Goal: Task Accomplishment & Management: Use online tool/utility

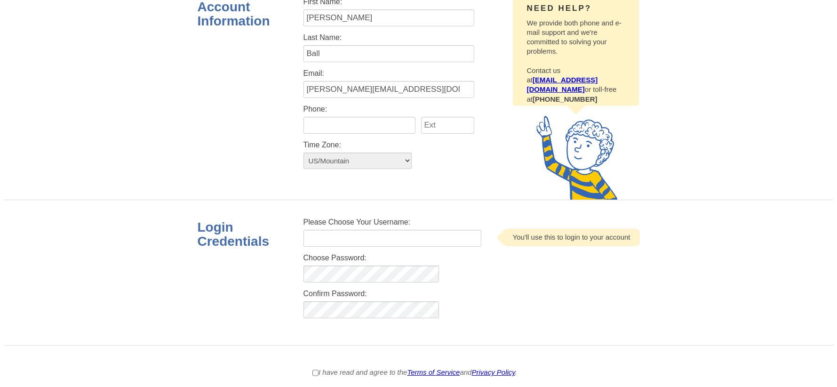
scroll to position [127, 0]
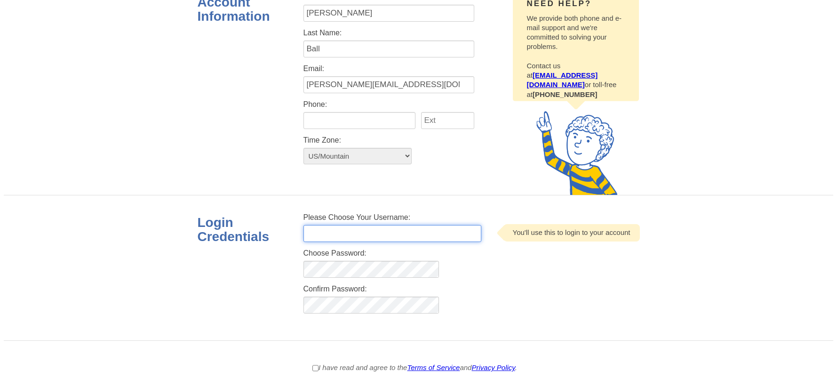
click at [399, 235] on input "text" at bounding box center [393, 233] width 178 height 17
type input "zacharyshippen"
click at [507, 350] on form "Account Information Need help? We provide both phone and e-mail support and we'…" at bounding box center [419, 195] width 830 height 441
click at [313, 370] on input "I have read and agree to the Terms of Service and Privacy Policy ." at bounding box center [316, 368] width 6 height 10
checkbox input "true"
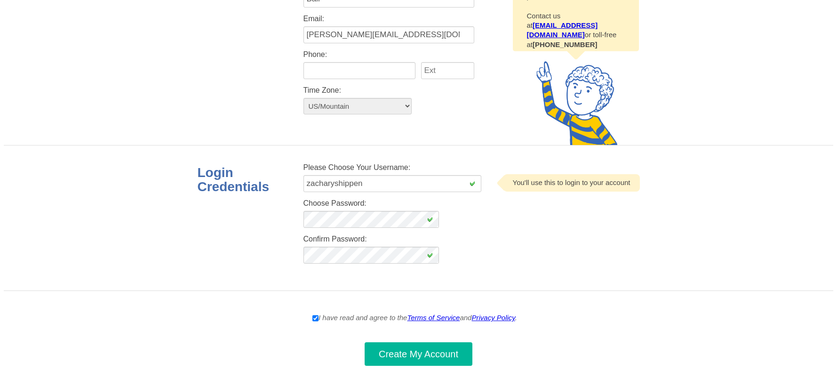
scroll to position [181, 0]
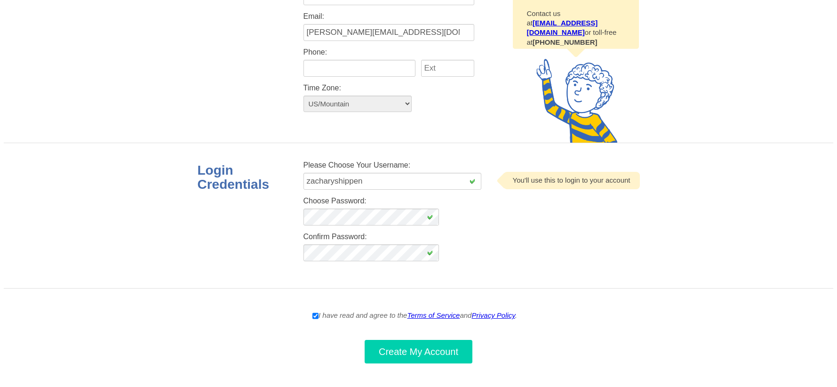
click at [431, 355] on button "Create My Account" at bounding box center [419, 352] width 108 height 24
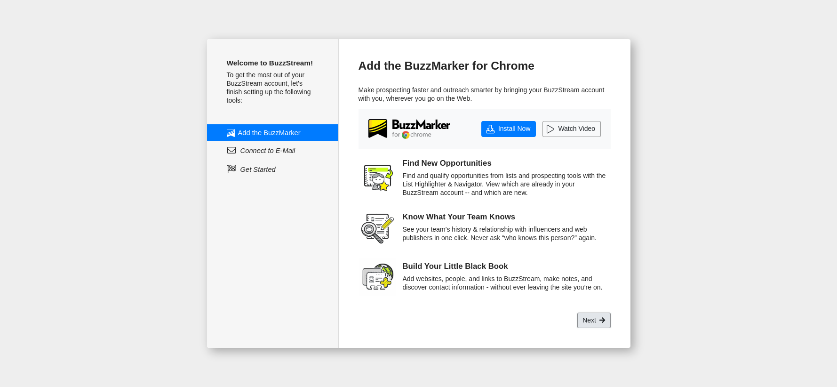
click at [581, 326] on link "Next" at bounding box center [594, 321] width 33 height 16
click at [590, 323] on link "Next" at bounding box center [594, 321] width 33 height 16
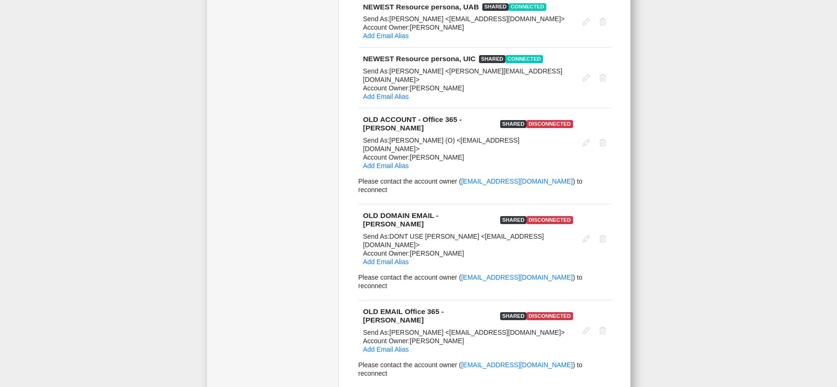
scroll to position [2380, 0]
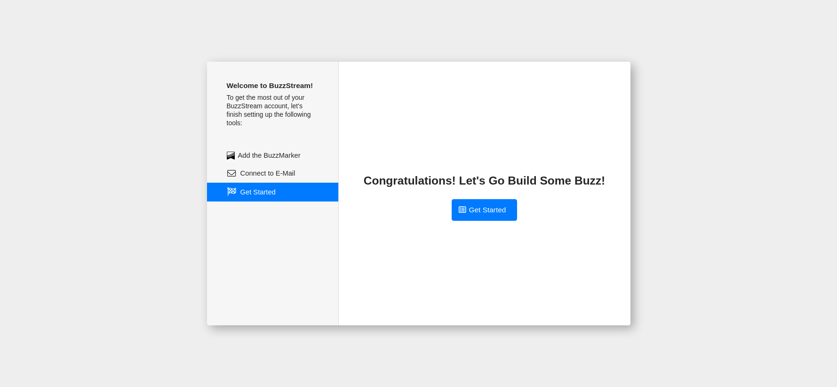
scroll to position [0, 0]
click at [468, 205] on link "Get Started" at bounding box center [485, 210] width 66 height 22
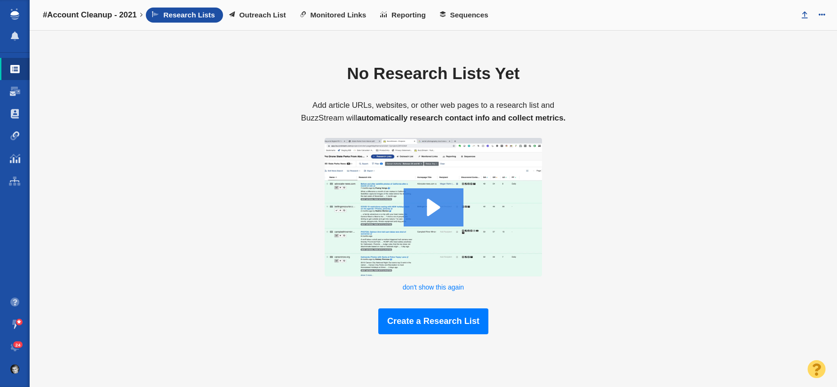
click at [15, 21] on li at bounding box center [15, 14] width 30 height 22
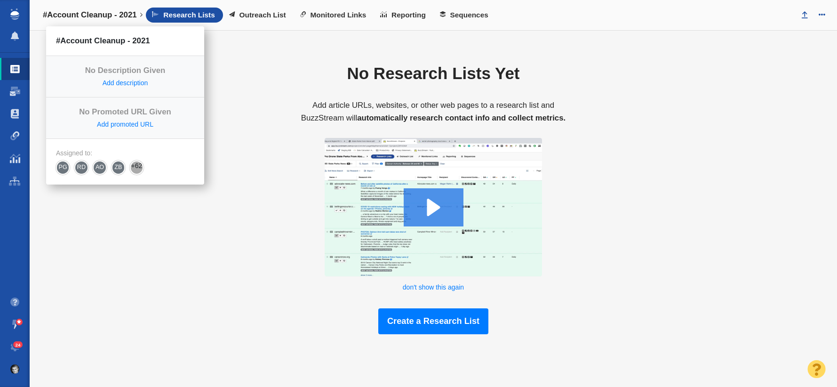
click at [85, 16] on h4 "#Account Cleanup - 2021" at bounding box center [90, 14] width 94 height 9
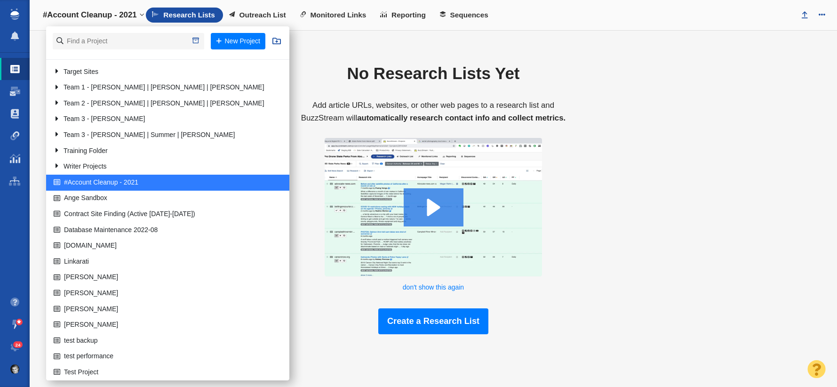
scroll to position [208, 0]
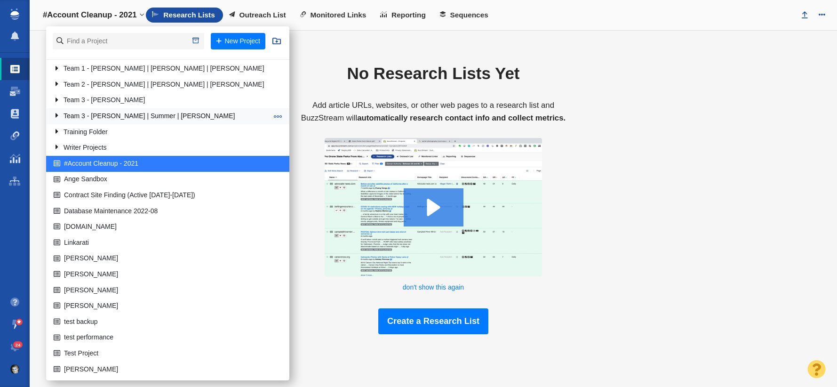
click at [94, 119] on link "Team 3 - [PERSON_NAME] | Summer | [PERSON_NAME]" at bounding box center [160, 116] width 219 height 15
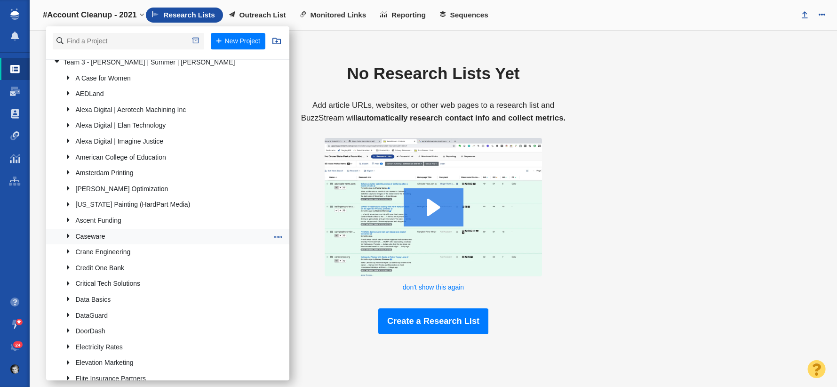
scroll to position [263, 0]
click at [100, 261] on link "Credit One Bank" at bounding box center [166, 266] width 207 height 15
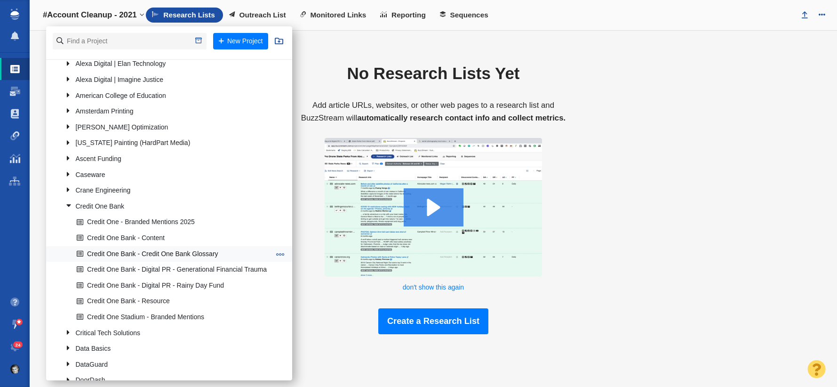
scroll to position [331, 0]
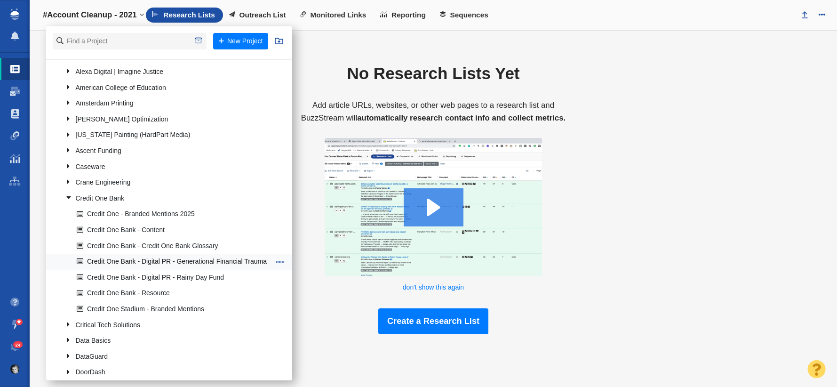
click at [166, 264] on link "Credit One Bank - Digital PR - Generational Financial Trauma" at bounding box center [173, 262] width 198 height 15
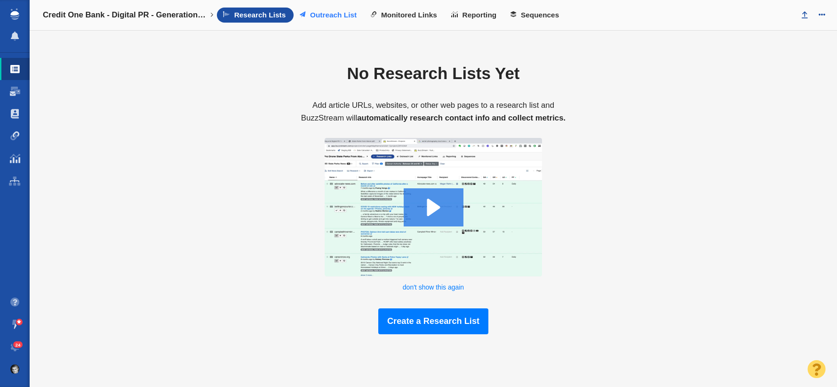
click at [322, 22] on link "Outreach List" at bounding box center [329, 15] width 71 height 15
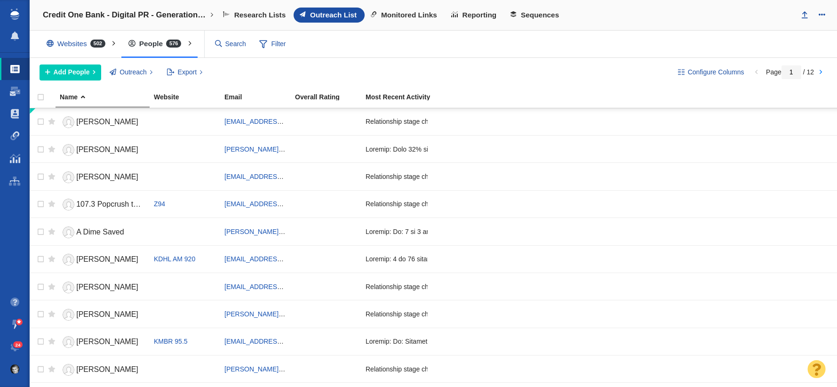
click at [72, 46] on div "Websites 502" at bounding box center [78, 44] width 77 height 22
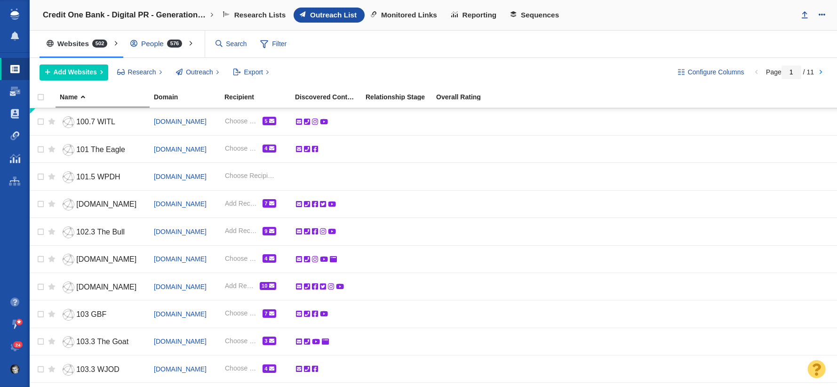
click at [146, 48] on div "People 576" at bounding box center [158, 44] width 70 height 22
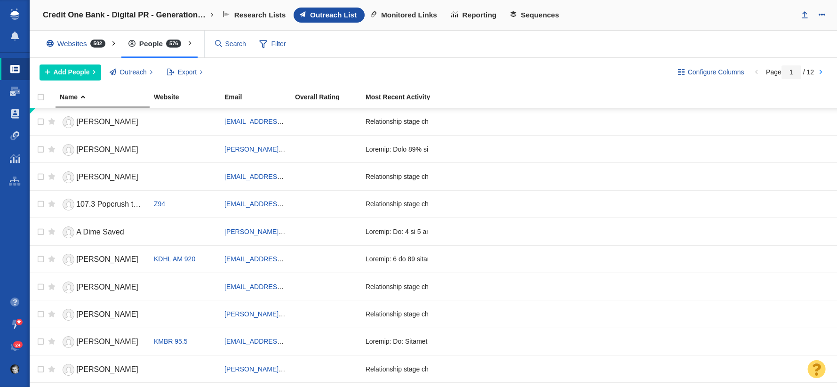
scroll to position [0, 0]
click at [386, 21] on link "Monitored Links" at bounding box center [405, 15] width 80 height 15
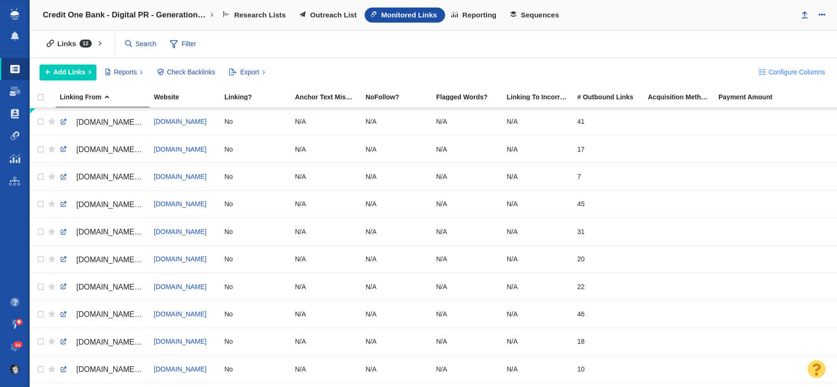
click at [770, 71] on span "Configure Columns" at bounding box center [797, 72] width 56 height 10
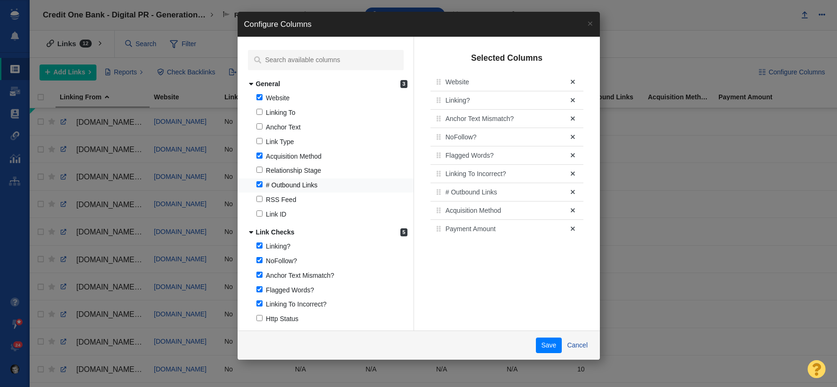
click at [259, 185] on input "# Outbound Links" at bounding box center [260, 184] width 6 height 6
checkbox input "false"
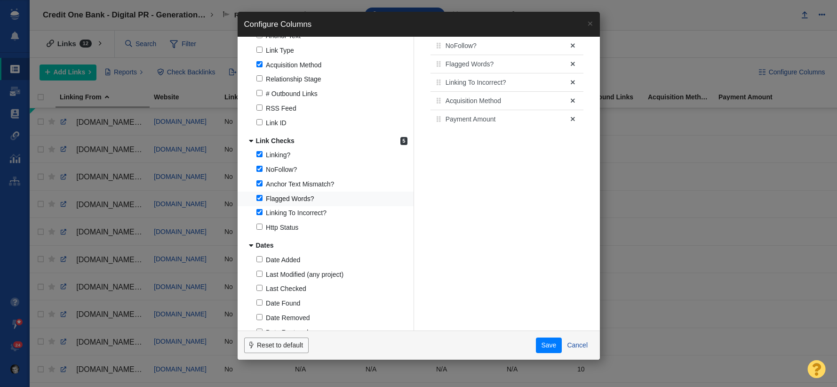
scroll to position [93, 0]
click at [262, 185] on label "Anchor Text Mismatch?" at bounding box center [326, 183] width 176 height 15
click at [262, 185] on input "Anchor Text Mismatch?" at bounding box center [260, 182] width 6 height 6
checkbox input "false"
click at [262, 201] on label "Flagged Words?" at bounding box center [328, 197] width 180 height 15
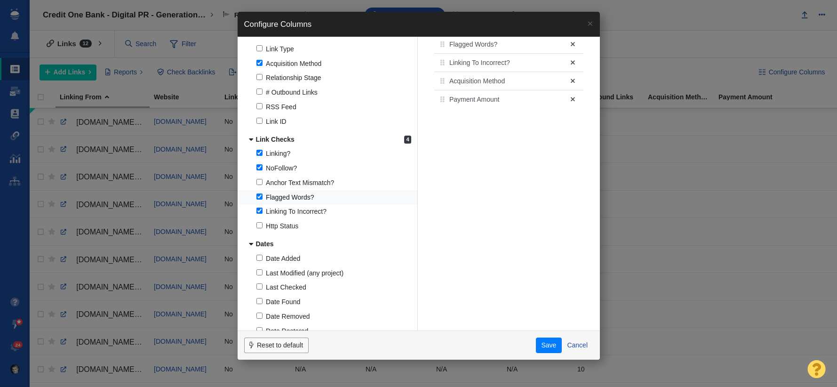
click at [262, 200] on input "Flagged Words?" at bounding box center [260, 196] width 6 height 6
checkbox input "false"
click at [260, 212] on input "Linking To Incorrect?" at bounding box center [260, 211] width 6 height 6
checkbox input "false"
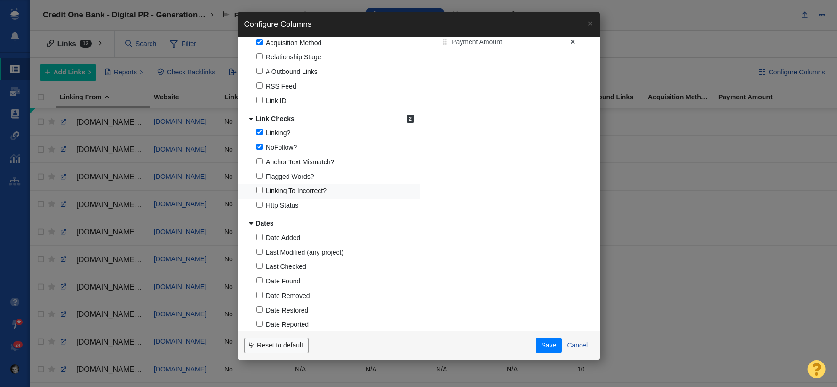
scroll to position [115, 0]
click at [262, 234] on input "Date Added" at bounding box center [260, 235] width 6 height 6
checkbox input "true"
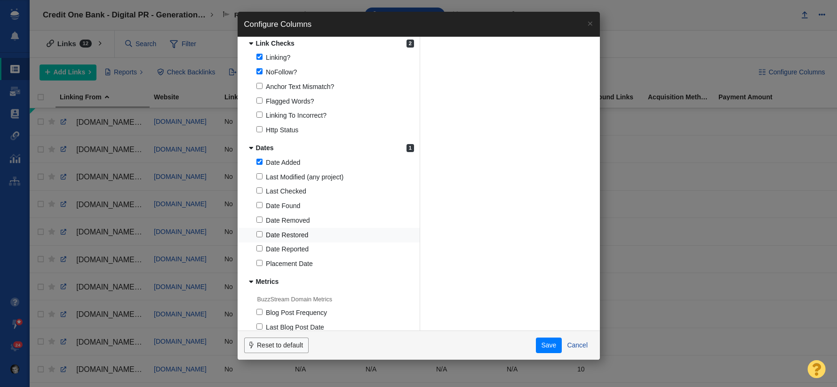
scroll to position [189, 0]
click at [258, 204] on input "Date Found" at bounding box center [260, 204] width 6 height 6
click at [260, 204] on input "Date Found" at bounding box center [260, 204] width 6 height 6
click at [260, 205] on input "Date Found" at bounding box center [260, 204] width 6 height 6
checkbox input "true"
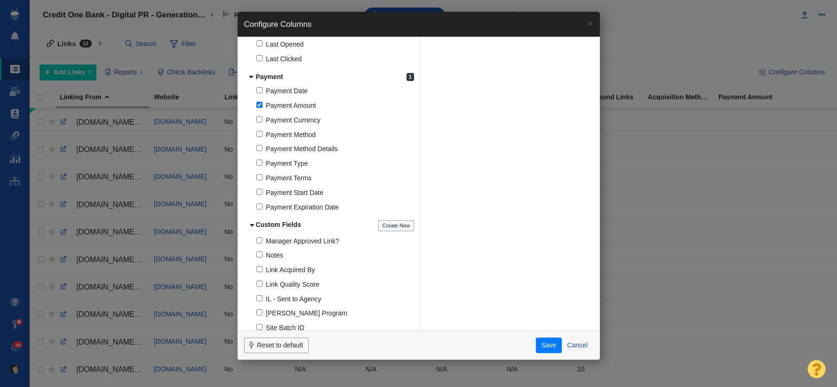
scroll to position [670, 0]
drag, startPoint x: 260, startPoint y: 104, endPoint x: 266, endPoint y: 111, distance: 8.7
click at [262, 105] on label "Payment Amount" at bounding box center [329, 103] width 183 height 15
click at [262, 105] on input "Payment Amount" at bounding box center [260, 102] width 6 height 6
checkbox input "false"
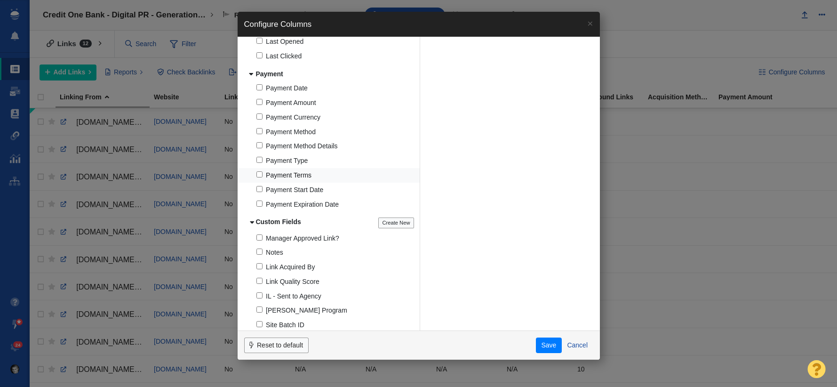
scroll to position [705, 0]
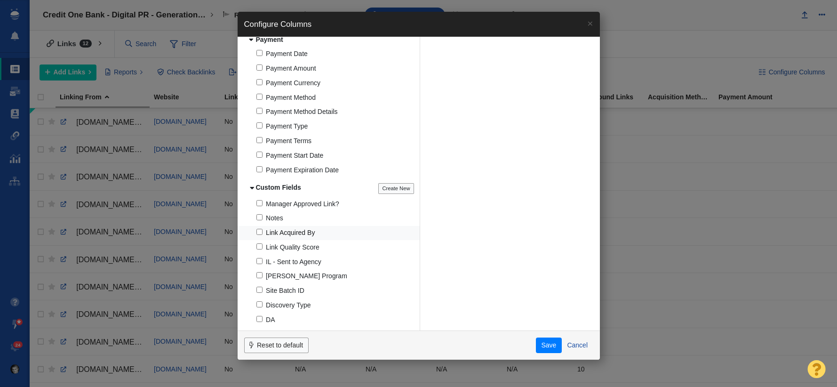
click at [260, 233] on input "Link Acquired By" at bounding box center [260, 232] width 6 height 6
checkbox input "true"
click at [259, 207] on label "Manager Approved Link?" at bounding box center [329, 204] width 183 height 15
click at [259, 206] on input "Manager Approved Link?" at bounding box center [260, 203] width 6 height 6
checkbox input "true"
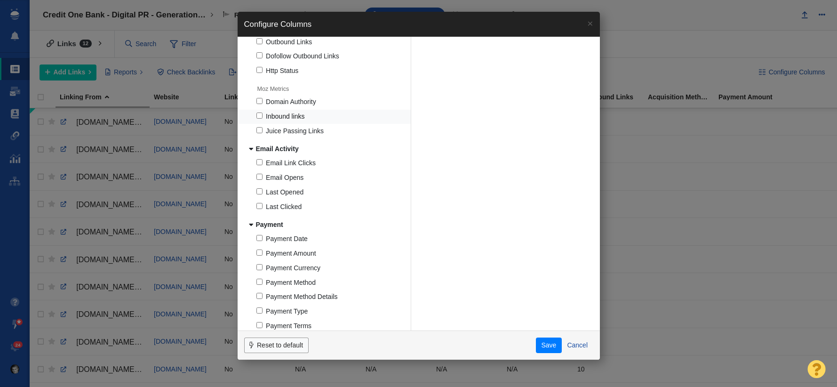
scroll to position [0, 0]
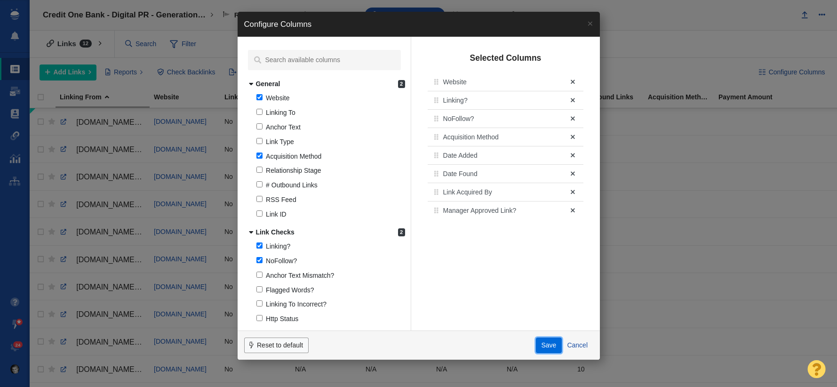
click at [542, 342] on button "Save" at bounding box center [549, 346] width 26 height 16
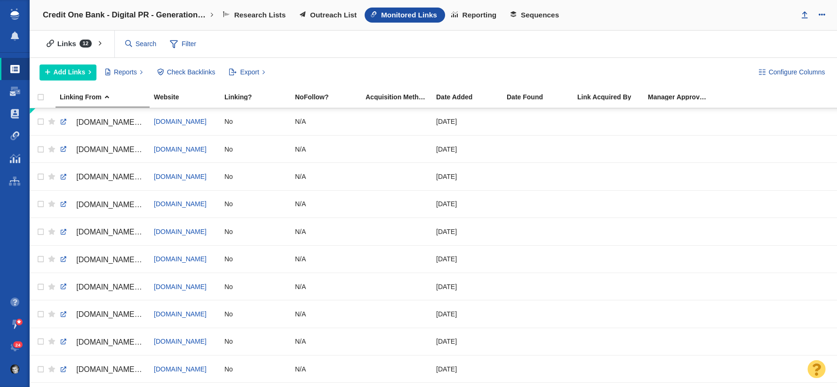
click at [760, 81] on div "Configure Columns Add Links Add From List of URLs Import from CSV Reports Links…" at bounding box center [434, 72] width 808 height 29
click at [765, 73] on span at bounding box center [762, 72] width 7 height 10
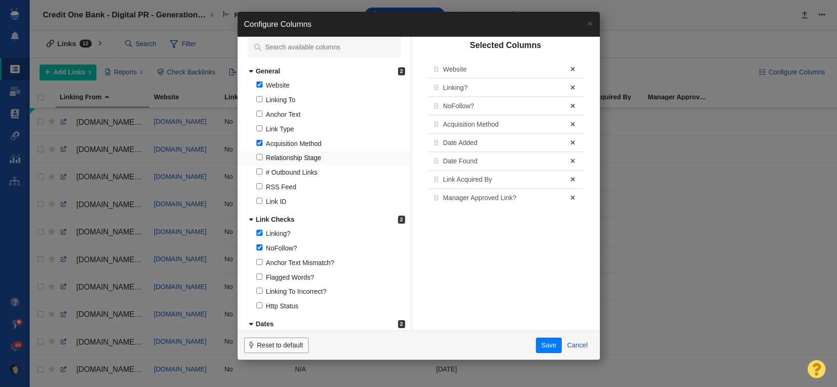
scroll to position [12, 0]
click at [261, 100] on input "Linking To" at bounding box center [260, 100] width 6 height 6
checkbox input "true"
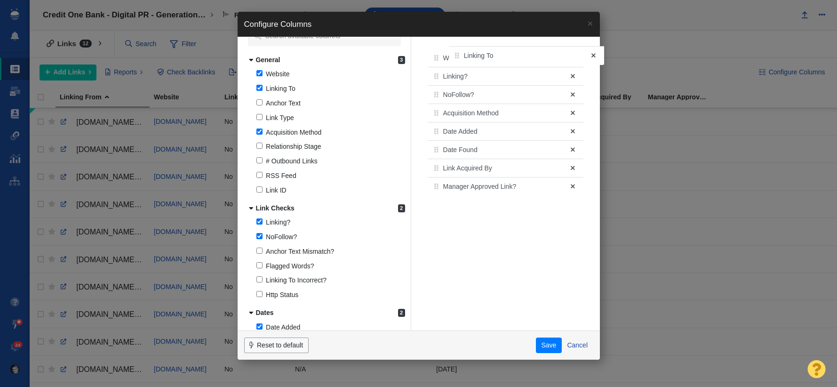
scroll to position [0, 0]
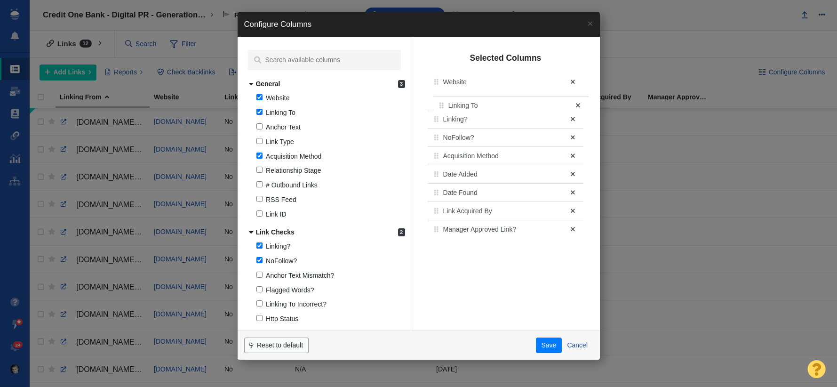
drag, startPoint x: 441, startPoint y: 187, endPoint x: 444, endPoint y: 105, distance: 82.5
click at [444, 105] on div "Website Linking? NoFollow? Acquisition Method Date Added Date Found Link Acquir…" at bounding box center [505, 155] width 155 height 165
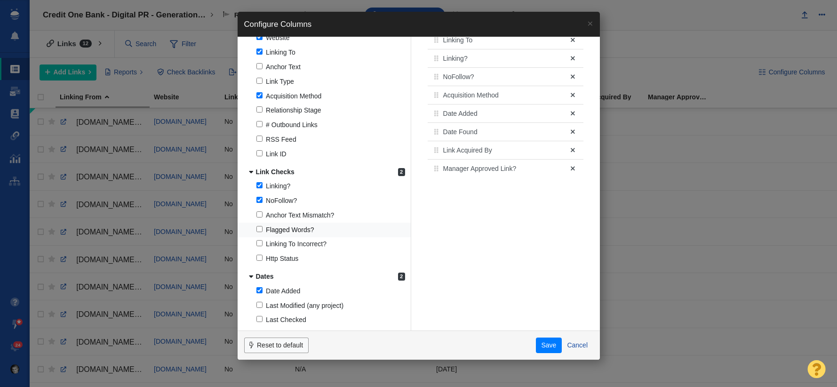
scroll to position [61, 0]
click at [548, 341] on button "Save" at bounding box center [549, 346] width 26 height 16
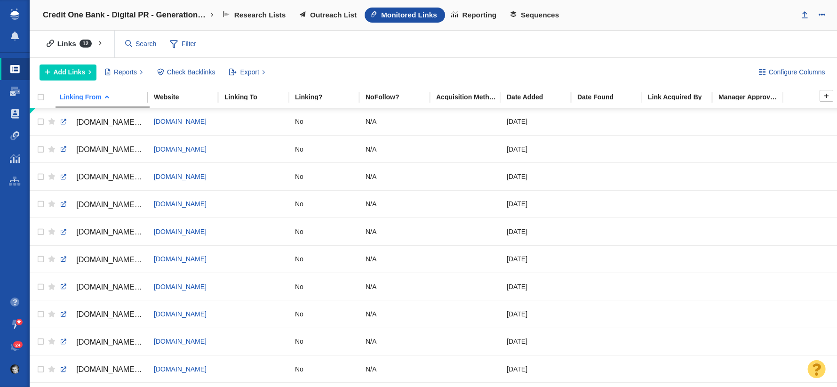
click at [146, 96] on div "Linking From" at bounding box center [106, 97] width 93 height 7
click at [147, 97] on link at bounding box center [147, 187] width 1 height 190
drag, startPoint x: 147, startPoint y: 97, endPoint x: 183, endPoint y: 96, distance: 36.3
click at [183, 96] on tr "Linking From Website Linking To Linking? NoFollow? Acquisition Method Date Adde…" at bounding box center [434, 97] width 808 height 21
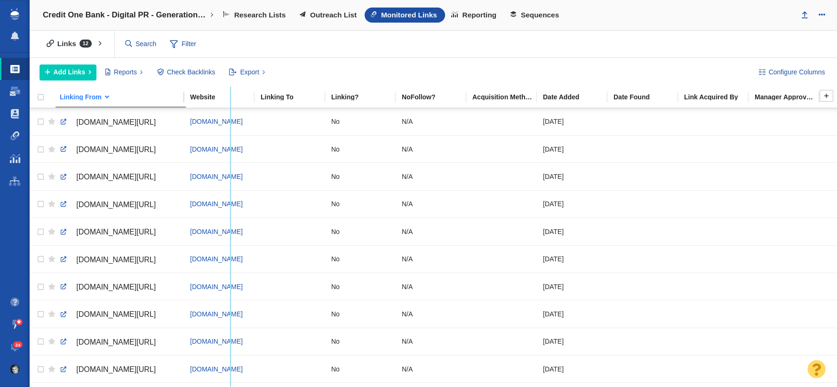
drag, startPoint x: 183, startPoint y: 96, endPoint x: 228, endPoint y: 97, distance: 45.2
click at [228, 97] on tr "Linking From Website Linking To Linking? NoFollow? Acquisition Method Date Adde…" at bounding box center [434, 97] width 808 height 21
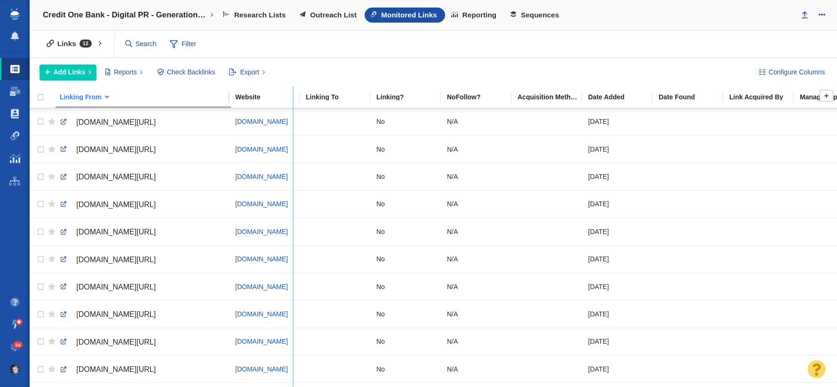
drag, startPoint x: 228, startPoint y: 97, endPoint x: 291, endPoint y: 99, distance: 62.7
click at [291, 99] on tr "Linking From Website Linking To Linking? NoFollow? Acquisition Method Date Adde…" at bounding box center [448, 97] width 837 height 21
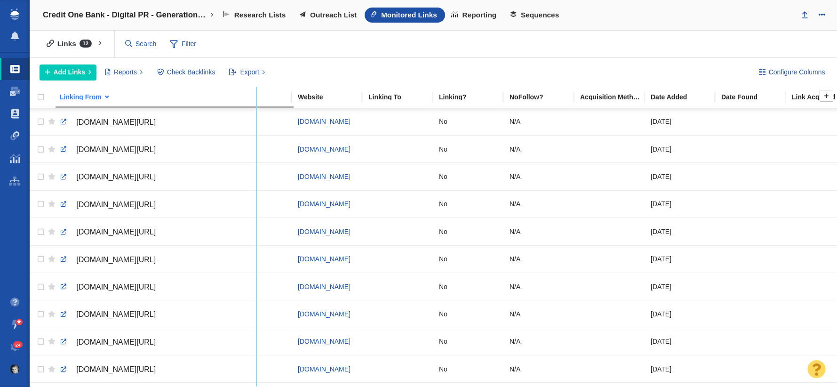
drag, startPoint x: 291, startPoint y: 99, endPoint x: 256, endPoint y: 103, distance: 35.0
click at [255, 103] on th "Linking From" at bounding box center [175, 97] width 238 height 21
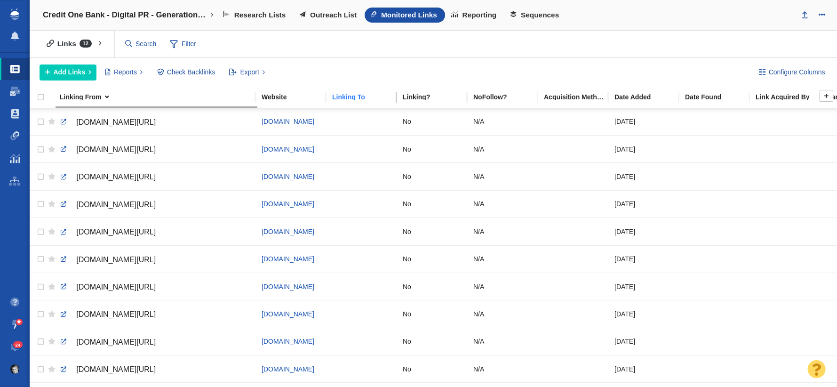
click at [363, 98] on div "Linking To" at bounding box center [367, 97] width 70 height 7
click at [191, 48] on span "Filter" at bounding box center [183, 44] width 38 height 18
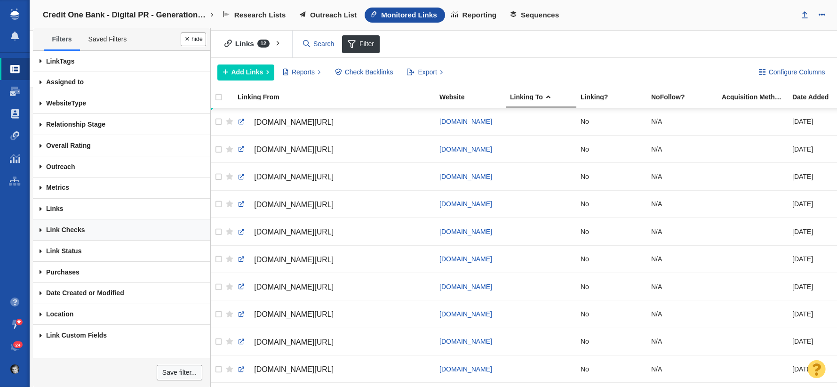
click at [63, 230] on link "Link Checks" at bounding box center [121, 229] width 177 height 21
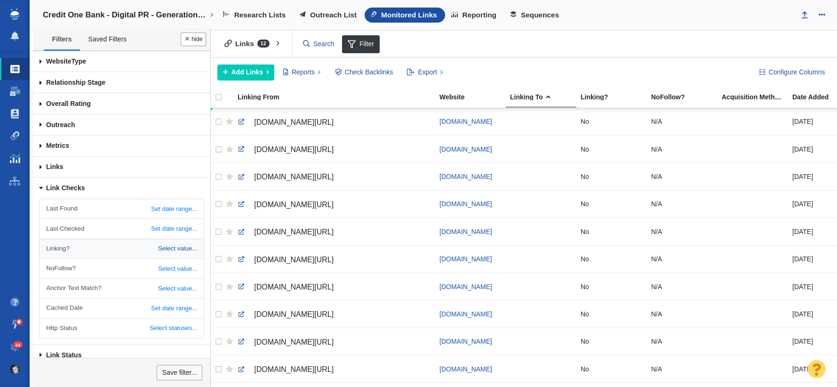
scroll to position [46, 0]
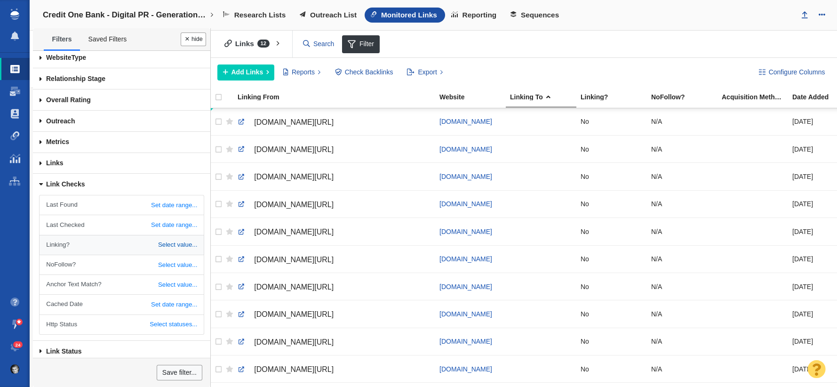
click at [163, 246] on link "Select value..." at bounding box center [122, 244] width 164 height 19
click at [191, 244] on select "All Yes No" at bounding box center [186, 245] width 21 height 15
click at [176, 238] on select "All Yes No" at bounding box center [186, 245] width 21 height 15
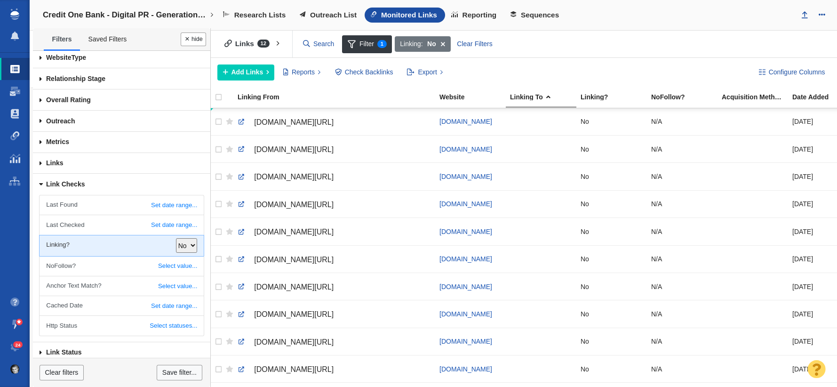
click at [188, 247] on select "All Yes No" at bounding box center [186, 245] width 21 height 15
select select "0"
click at [176, 238] on select "All Yes No" at bounding box center [186, 245] width 21 height 15
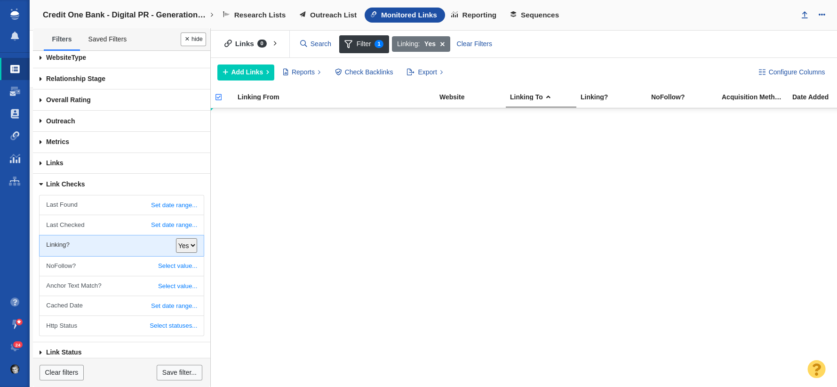
click at [44, 161] on span at bounding box center [41, 163] width 16 height 21
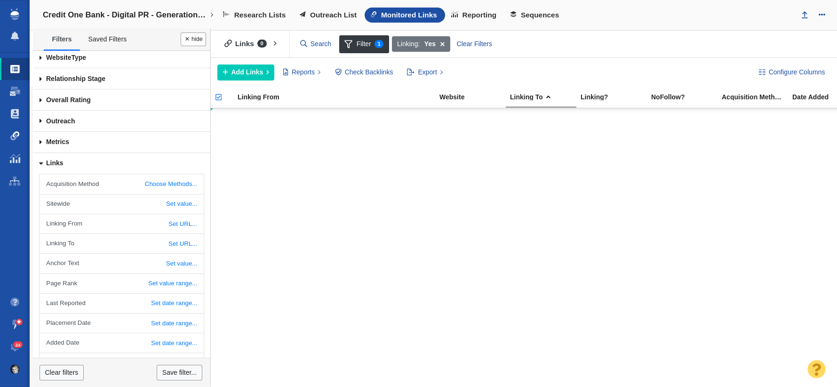
click at [16, 139] on span at bounding box center [14, 135] width 9 height 9
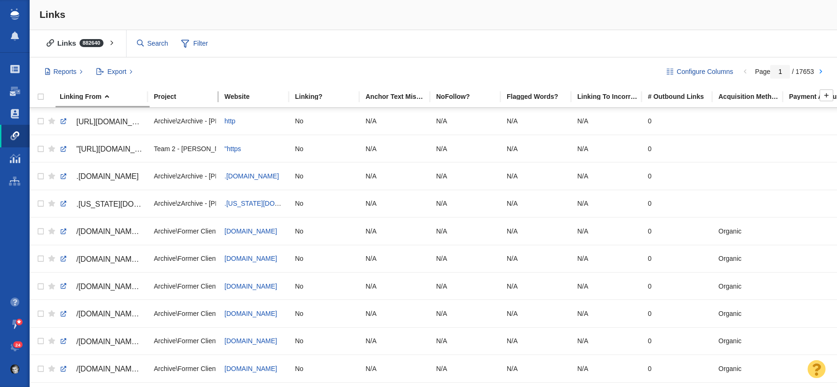
click at [185, 95] on div "Project" at bounding box center [189, 96] width 70 height 7
click at [197, 45] on span "Filter" at bounding box center [195, 44] width 38 height 18
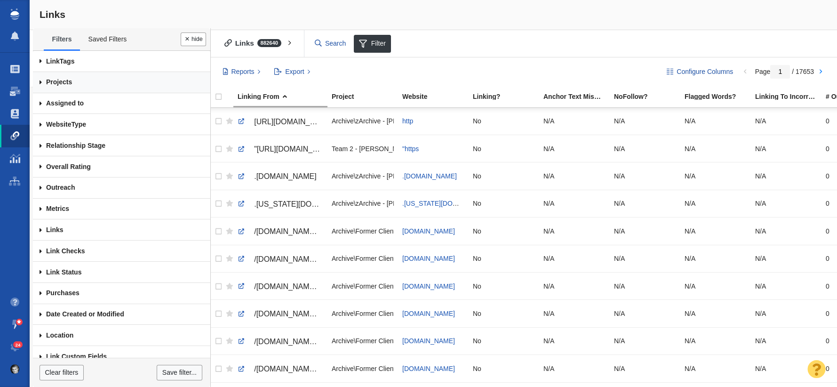
click at [64, 82] on link "Projects" at bounding box center [121, 82] width 177 height 21
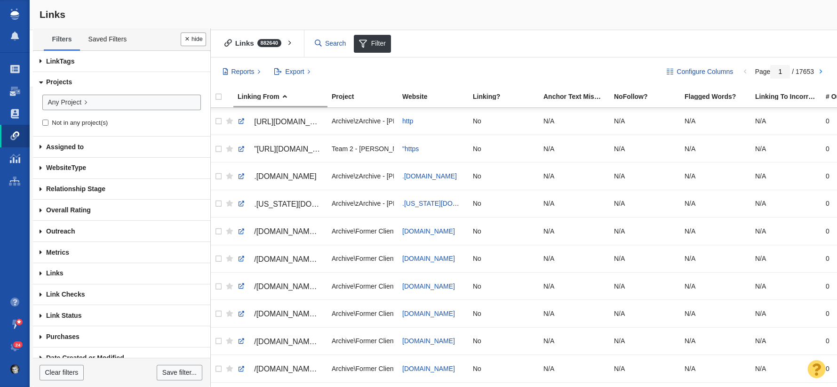
click at [58, 81] on link "Projects" at bounding box center [121, 82] width 177 height 21
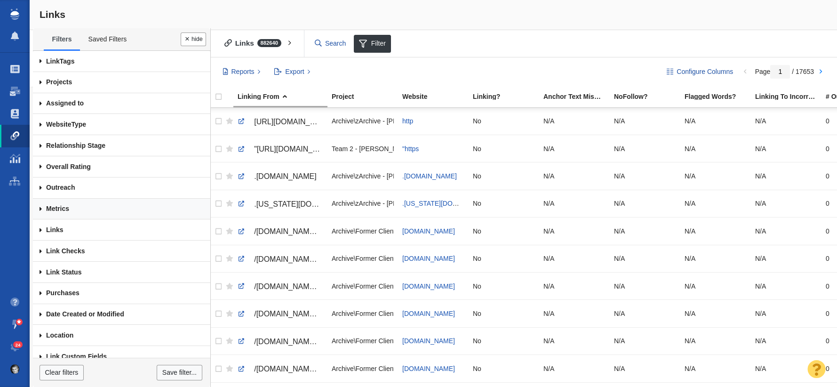
scroll to position [9, 0]
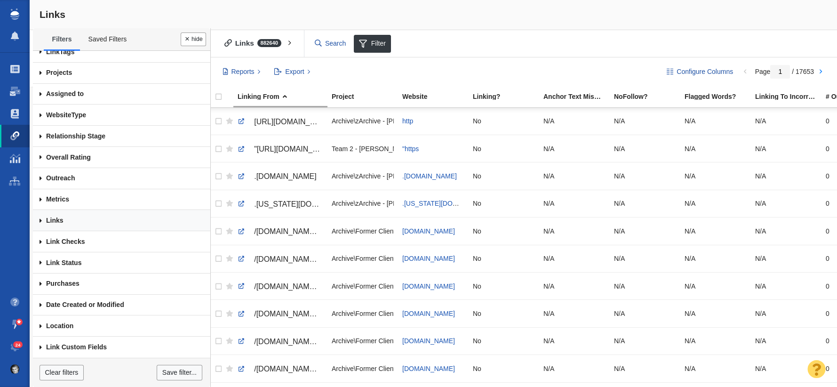
click at [60, 219] on link "Links" at bounding box center [121, 220] width 177 height 21
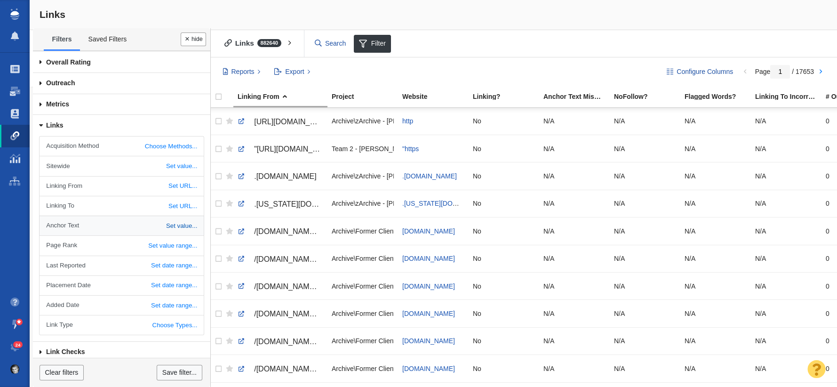
scroll to position [105, 0]
click at [121, 322] on link "Choose Types..." at bounding box center [122, 324] width 164 height 19
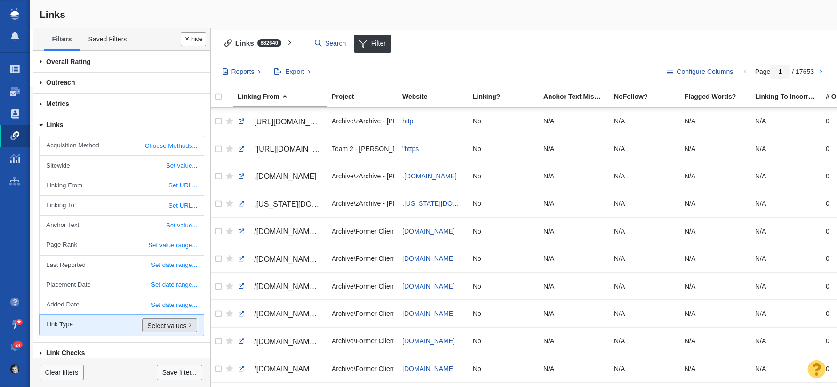
click at [163, 324] on link "Select values" at bounding box center [169, 325] width 55 height 14
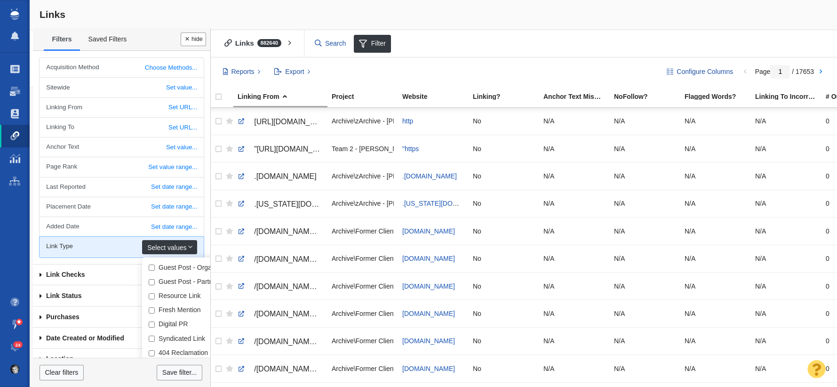
scroll to position [184, 0]
click at [171, 322] on label "Digital PR" at bounding box center [173, 323] width 29 height 8
click at [155, 322] on input "Digital PR" at bounding box center [152, 324] width 6 height 6
checkbox input "true"
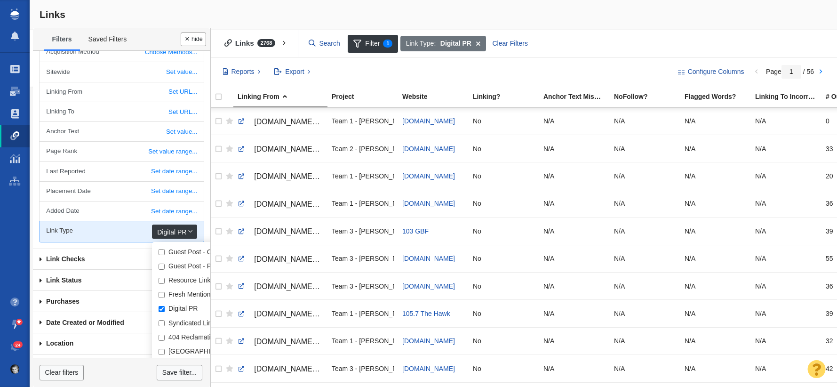
click at [175, 323] on label "Syndicated Link" at bounding box center [192, 323] width 47 height 8
click at [165, 323] on input "Syndicated Link" at bounding box center [162, 323] width 6 height 6
checkbox input "true"
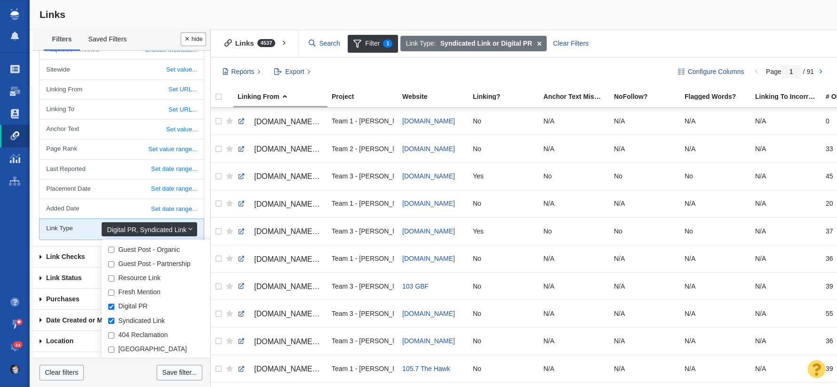
click at [158, 227] on link "Digital PR , Syndicated Link" at bounding box center [150, 229] width 96 height 14
click at [167, 371] on link "Save filter..." at bounding box center [179, 373] width 45 height 16
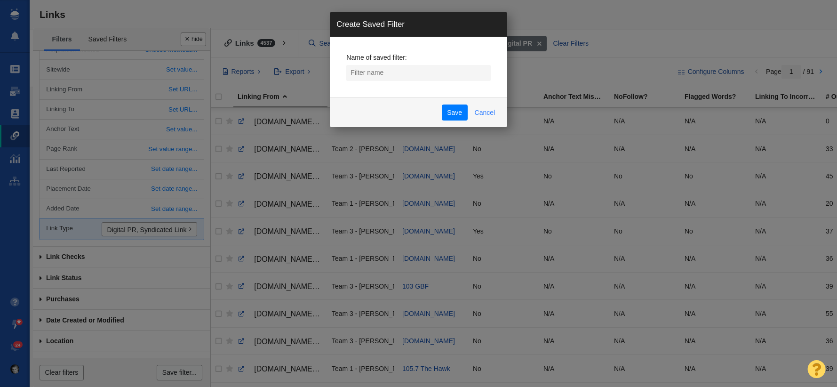
click at [483, 111] on link "Cancel" at bounding box center [485, 113] width 32 height 16
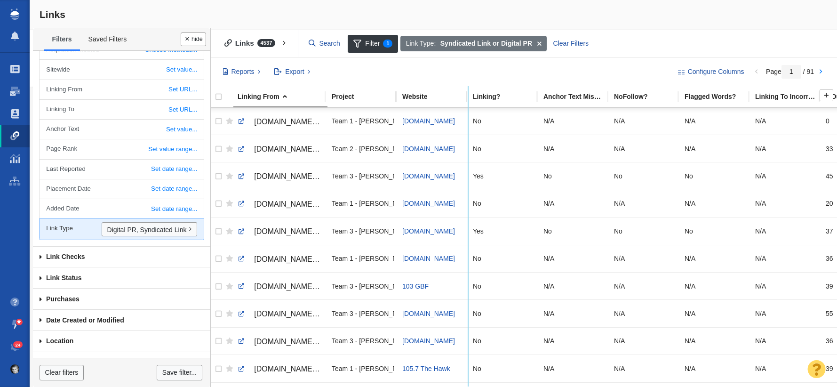
drag, startPoint x: 395, startPoint y: 95, endPoint x: 466, endPoint y: 98, distance: 70.7
click at [466, 98] on tr "Linking From Project Website Linking? Anchor Text Mismatch? NoFollow? Flagged W…" at bounding box center [621, 97] width 827 height 21
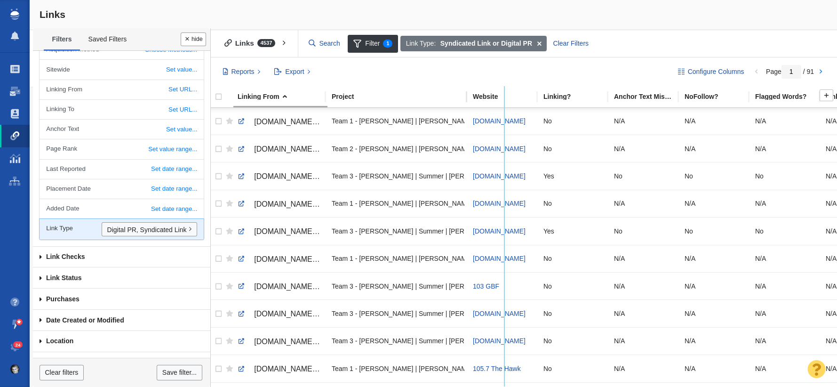
drag, startPoint x: 466, startPoint y: 98, endPoint x: 502, endPoint y: 99, distance: 36.3
click at [502, 99] on tr "Linking From Project Website Linking? Anchor Text Mismatch? NoFollow? Flagged W…" at bounding box center [656, 97] width 897 height 21
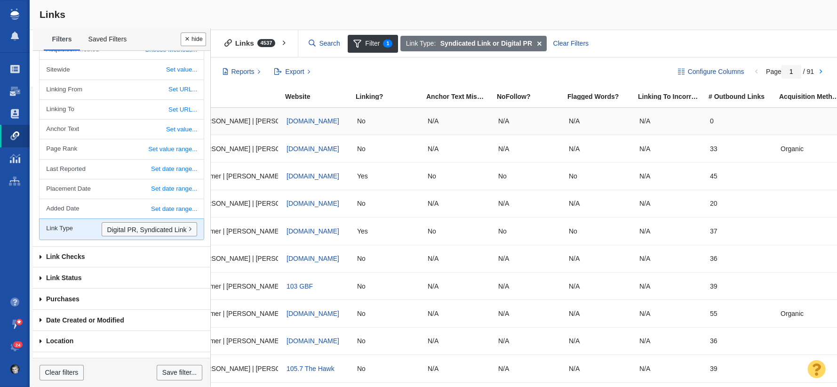
scroll to position [0, 223]
click at [684, 72] on button "Configure Columns" at bounding box center [711, 72] width 77 height 16
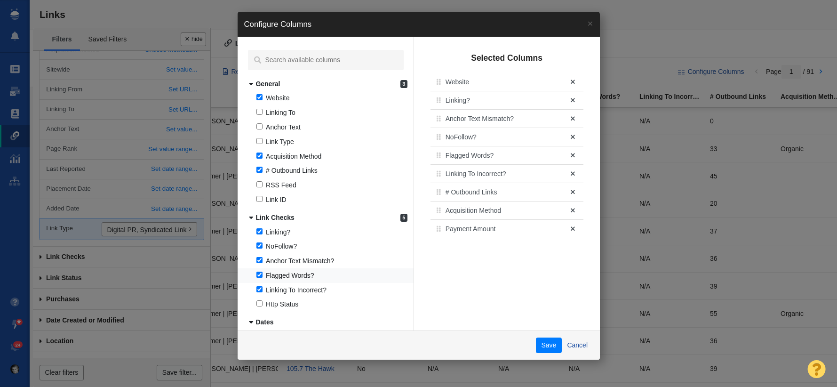
drag, startPoint x: 257, startPoint y: 260, endPoint x: 256, endPoint y: 270, distance: 9.9
click at [256, 262] on label "Anchor Text Mismatch?" at bounding box center [326, 261] width 176 height 15
click at [257, 262] on input "Anchor Text Mismatch?" at bounding box center [260, 260] width 6 height 6
checkbox input "false"
click at [258, 274] on input "Flagged Words?" at bounding box center [260, 275] width 6 height 6
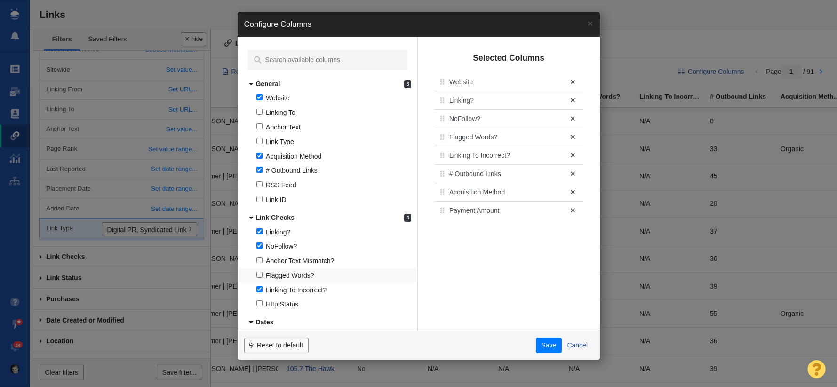
checkbox input "false"
click at [258, 287] on input "Linking To Incorrect?" at bounding box center [260, 289] width 6 height 6
checkbox input "false"
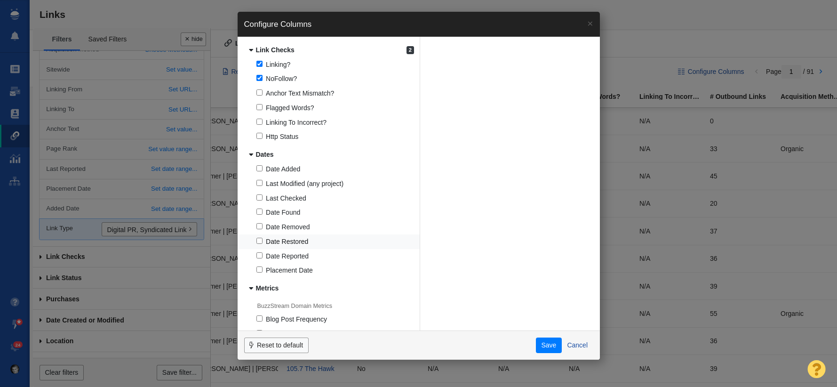
scroll to position [215, 0]
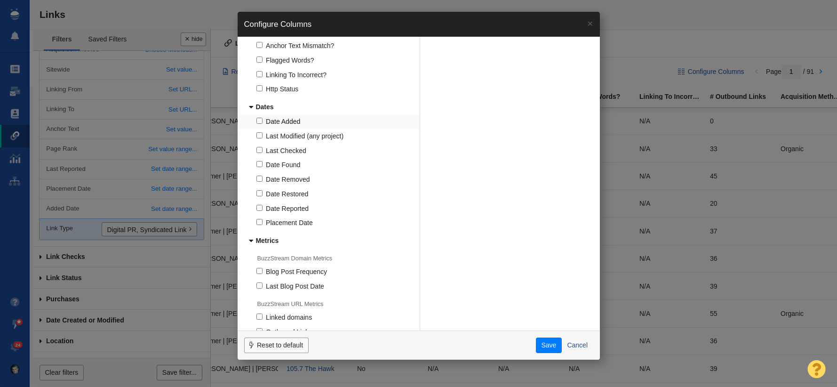
click at [259, 117] on label "Date Added" at bounding box center [329, 121] width 183 height 15
click at [259, 118] on input "Date Added" at bounding box center [260, 121] width 6 height 6
checkbox input "true"
drag, startPoint x: 258, startPoint y: 151, endPoint x: 259, endPoint y: 169, distance: 17.9
click at [258, 151] on input "Last Checked" at bounding box center [260, 150] width 6 height 6
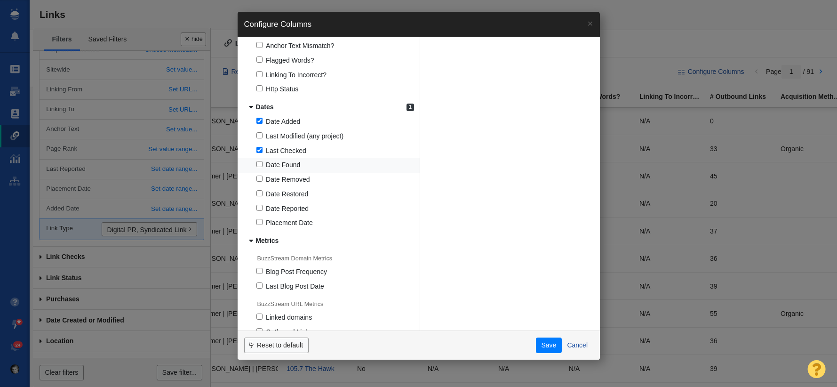
checkbox input "true"
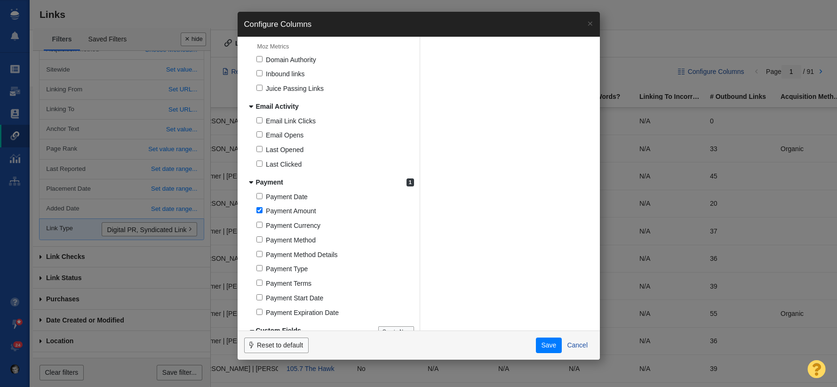
scroll to position [562, 0]
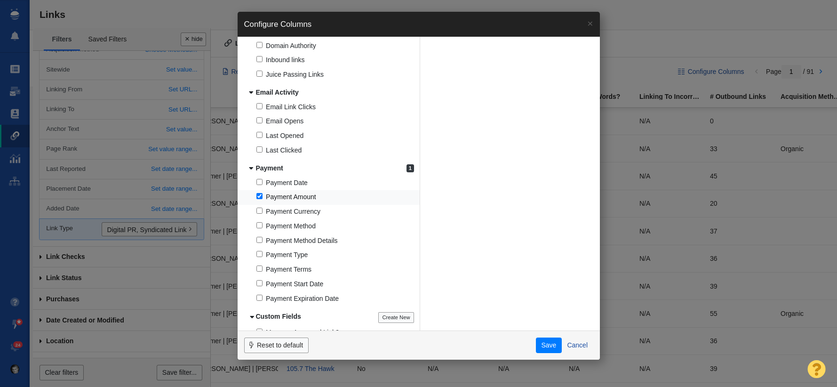
click at [264, 198] on label "Payment Amount" at bounding box center [329, 197] width 183 height 15
click at [263, 198] on input "Payment Amount" at bounding box center [260, 196] width 6 height 6
checkbox input "false"
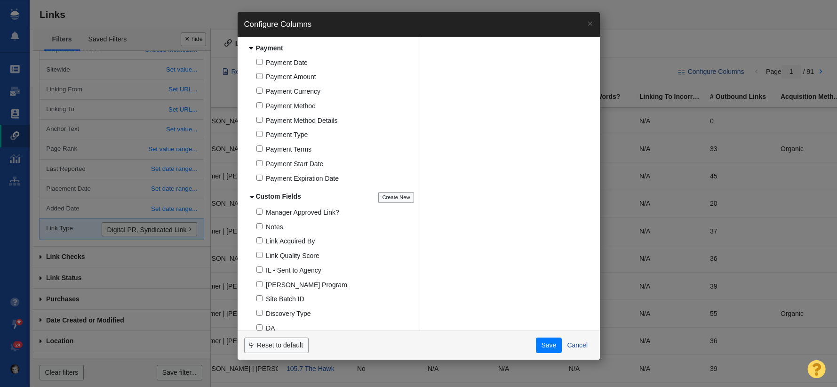
scroll to position [690, 0]
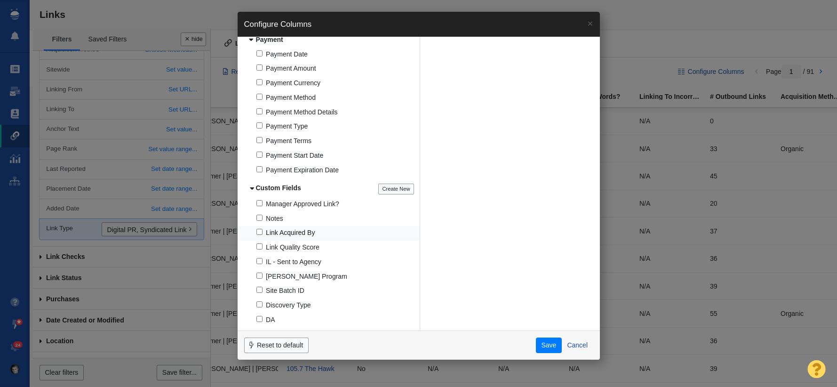
click at [252, 233] on label "Link Acquired By" at bounding box center [329, 233] width 183 height 15
click at [257, 233] on input "Link Acquired By" at bounding box center [260, 232] width 6 height 6
checkbox input "true"
click at [541, 340] on button "Save" at bounding box center [549, 346] width 26 height 16
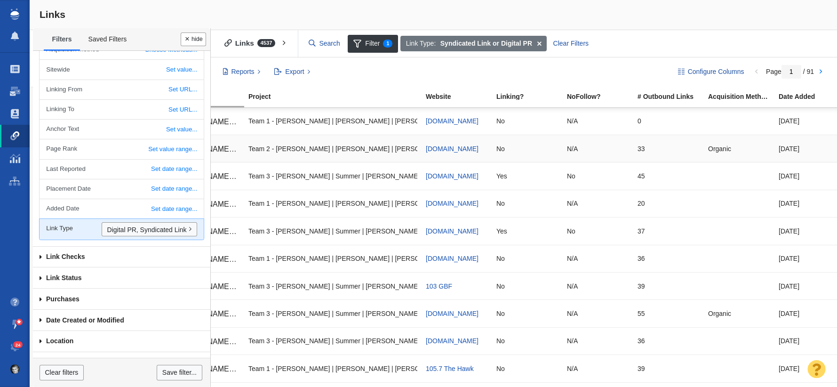
scroll to position [0, 0]
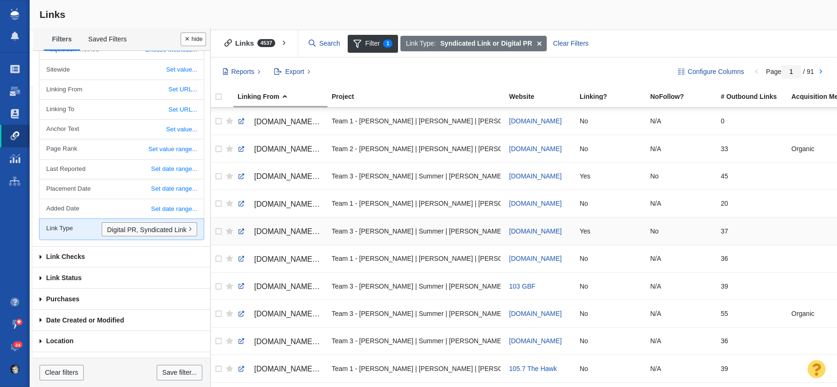
click at [396, 231] on div "Team 3 - Tyler | Summer | Jesse\Raleigh Realty\Raleigh Realty - Digital PR (Ext…" at bounding box center [416, 231] width 169 height 20
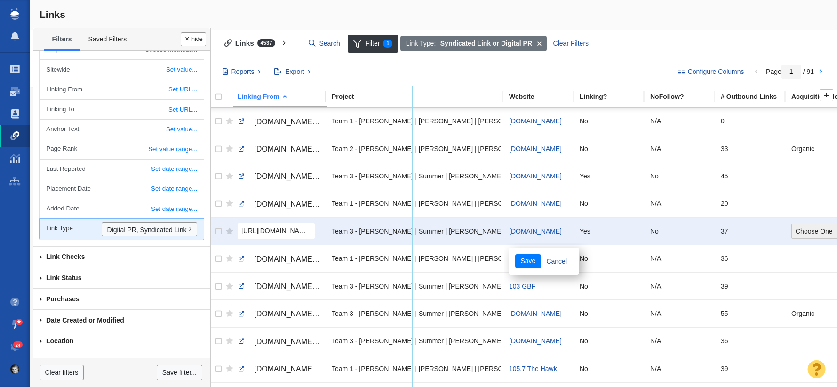
drag, startPoint x: 325, startPoint y: 97, endPoint x: 415, endPoint y: 106, distance: 89.8
click at [415, 106] on tr "Linking From Project Website Linking? NoFollow? # Outbound Links Acquisition Me…" at bounding box center [639, 97] width 863 height 21
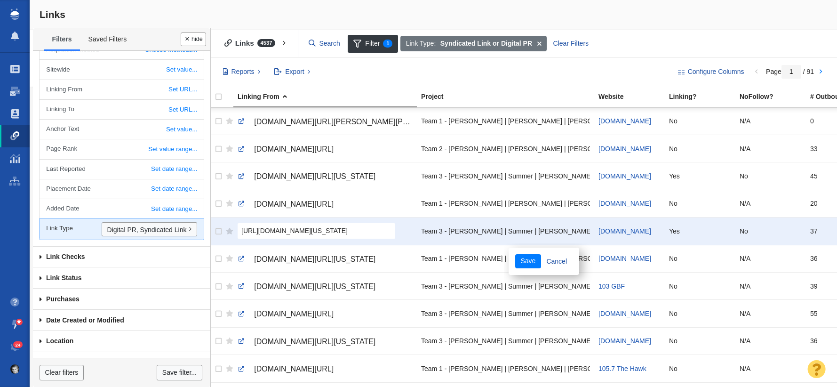
click at [414, 224] on td "https://1037theriver.com/ixp/48/p/homeownership-colorado-2025 Save Cancel" at bounding box center [325, 230] width 184 height 27
click at [467, 262] on link "Cancel" at bounding box center [463, 261] width 32 height 14
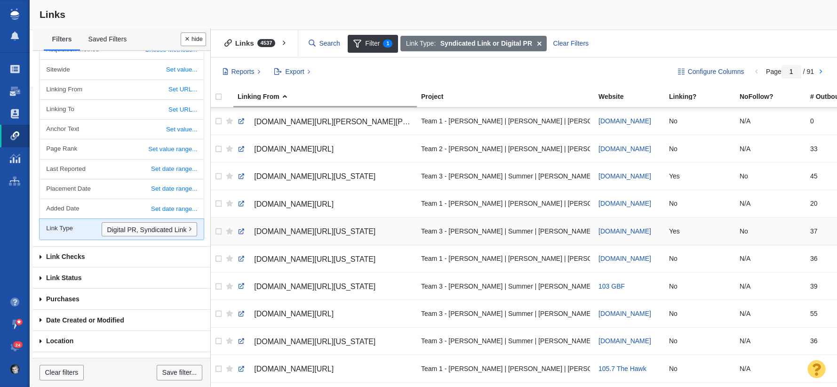
click at [338, 232] on span "1037theriver.com/ixp/48/p/homeownership-colorado-2025" at bounding box center [314, 231] width 121 height 8
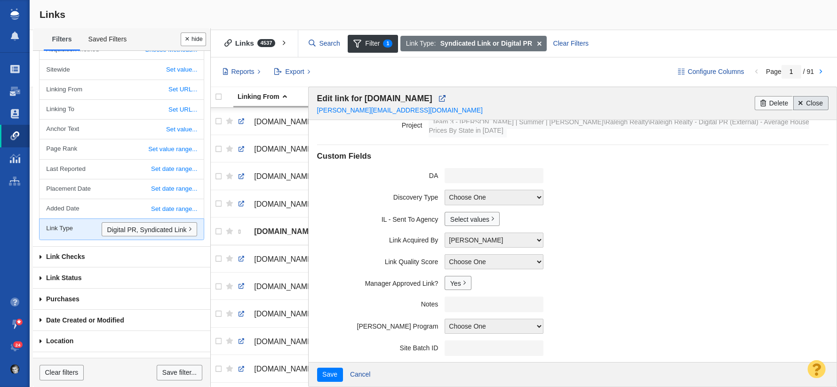
click at [815, 104] on link "Close" at bounding box center [811, 103] width 35 height 14
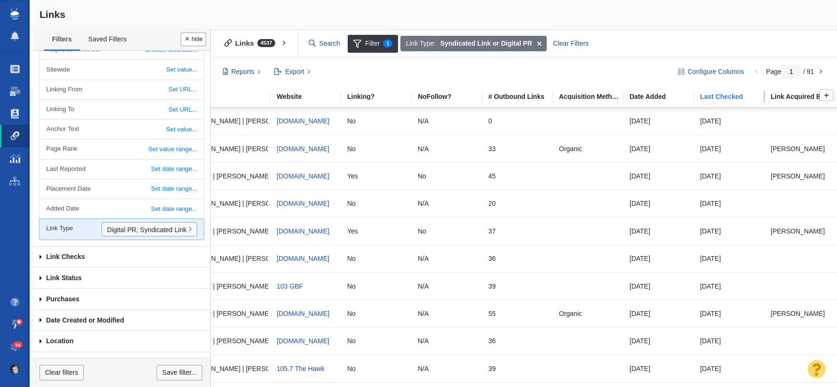
click at [724, 98] on div "Last Checked" at bounding box center [735, 96] width 70 height 7
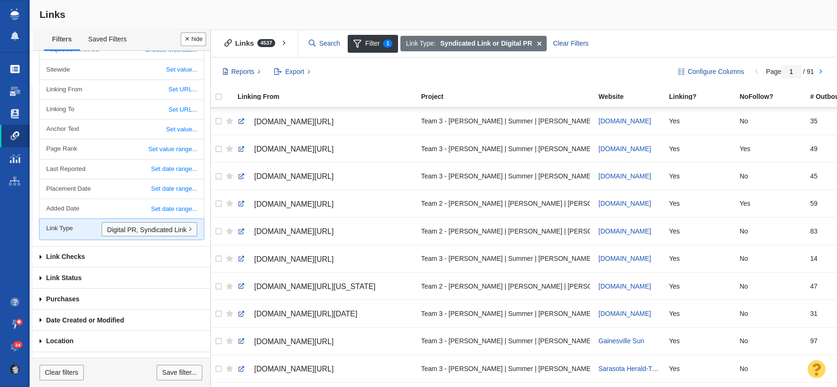
click at [24, 75] on link "Projects" at bounding box center [15, 69] width 30 height 23
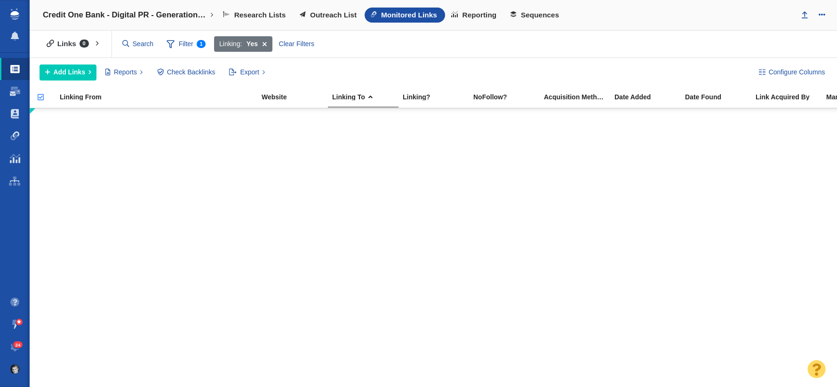
click at [12, 19] on img at bounding box center [14, 13] width 8 height 11
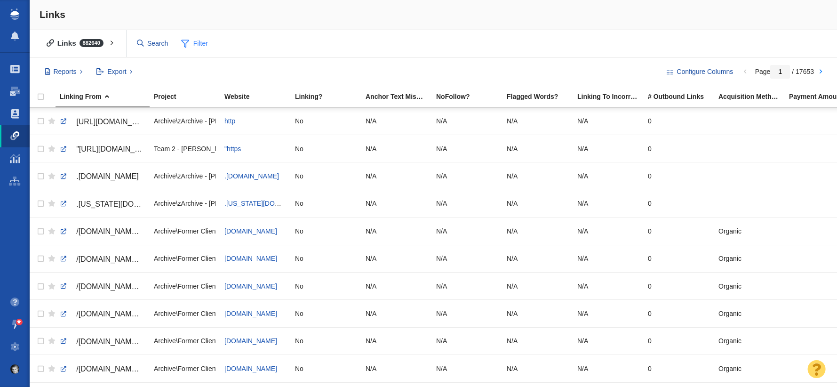
click at [200, 46] on span "Filter" at bounding box center [195, 44] width 38 height 18
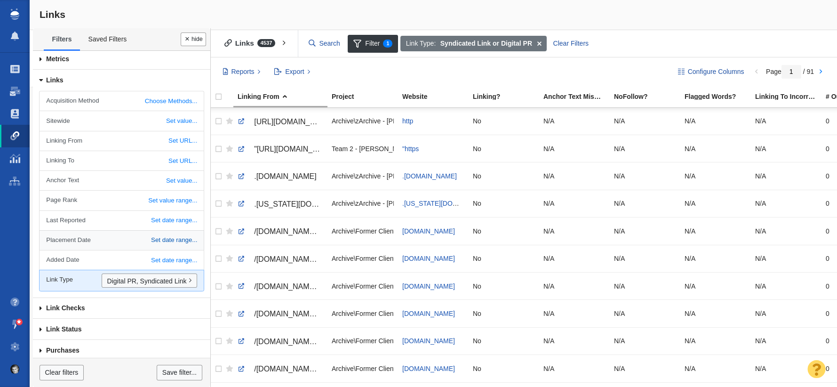
scroll to position [152, 0]
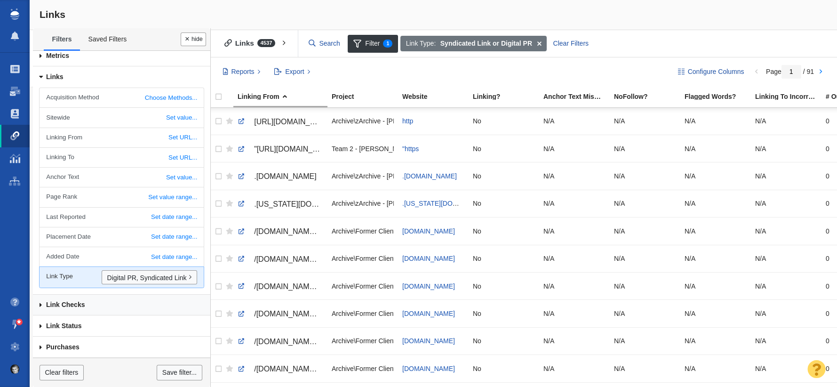
click at [153, 305] on link "Link Checks" at bounding box center [121, 305] width 177 height 21
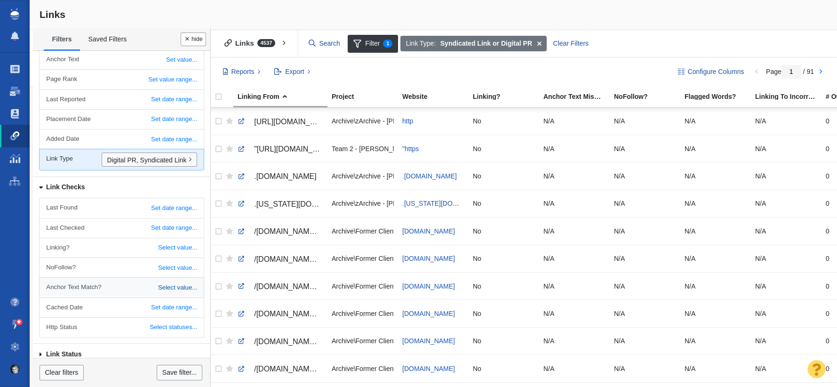
scroll to position [275, 0]
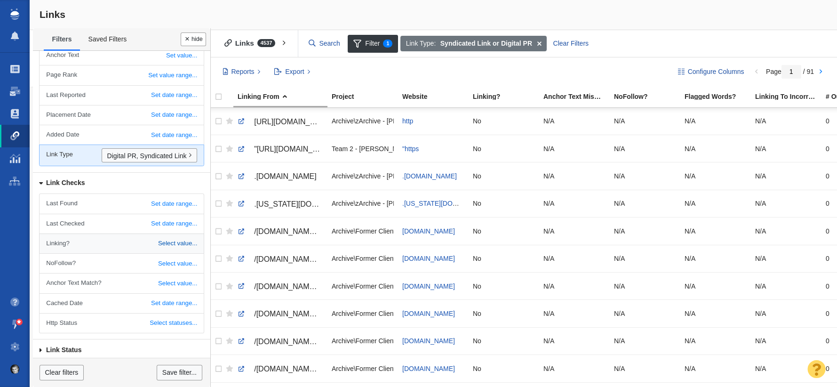
click at [174, 250] on link "Select value..." at bounding box center [122, 243] width 164 height 19
click at [188, 246] on select "All Yes No" at bounding box center [186, 244] width 21 height 15
select select "0"
click at [176, 237] on select "All Yes No" at bounding box center [186, 244] width 21 height 15
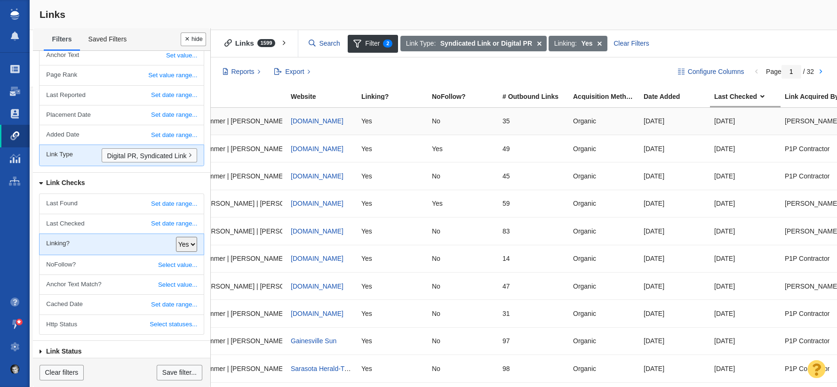
scroll to position [0, 266]
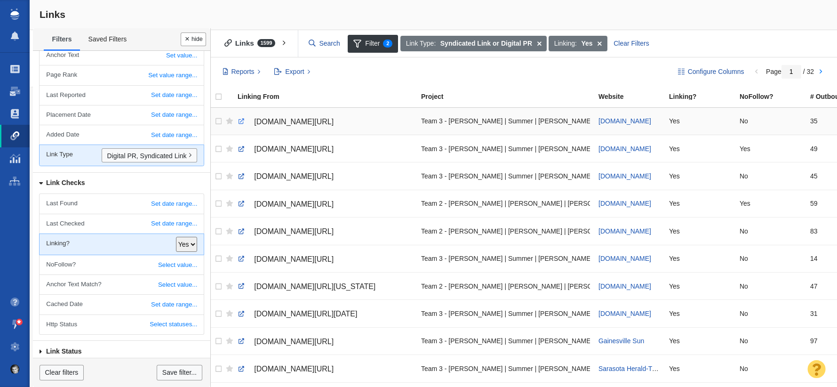
click at [241, 121] on link at bounding box center [241, 121] width 8 height 8
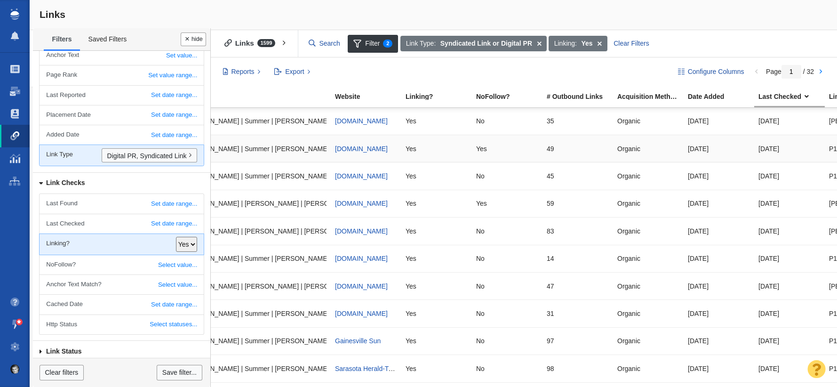
scroll to position [0, 244]
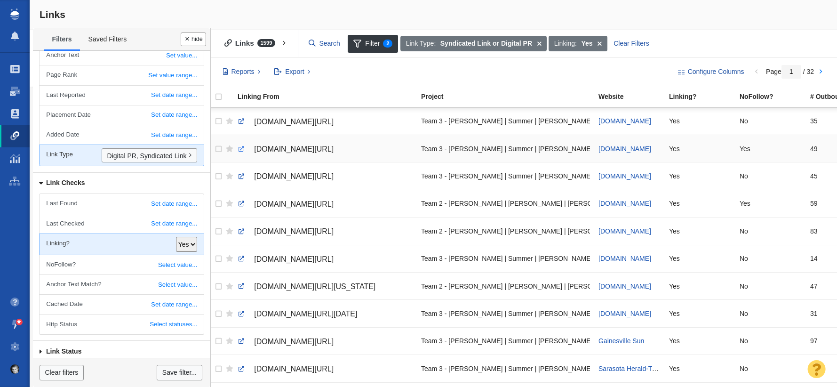
click at [240, 148] on link at bounding box center [241, 149] width 8 height 8
click at [242, 232] on link at bounding box center [241, 231] width 8 height 8
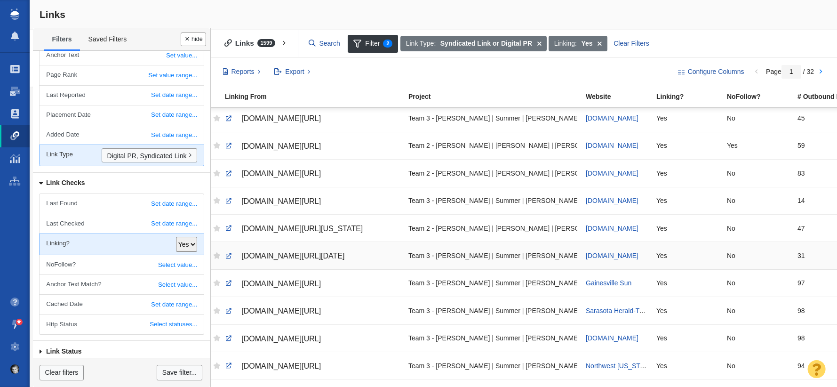
scroll to position [0, 15]
